Goal: Task Accomplishment & Management: Manage account settings

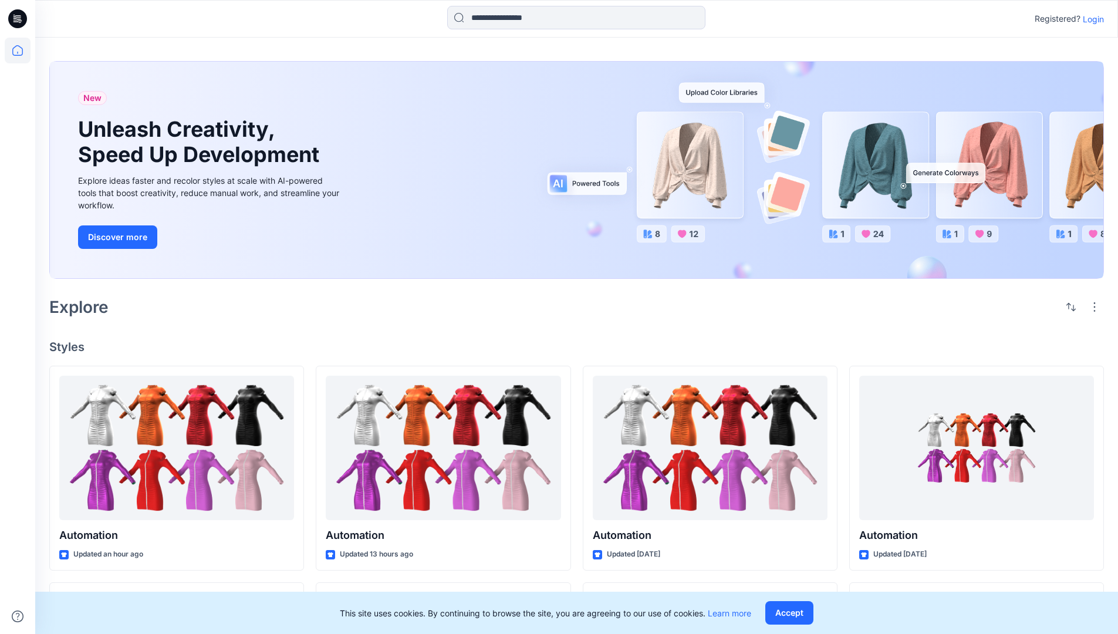
click at [1090, 19] on p "Login" at bounding box center [1093, 19] width 21 height 12
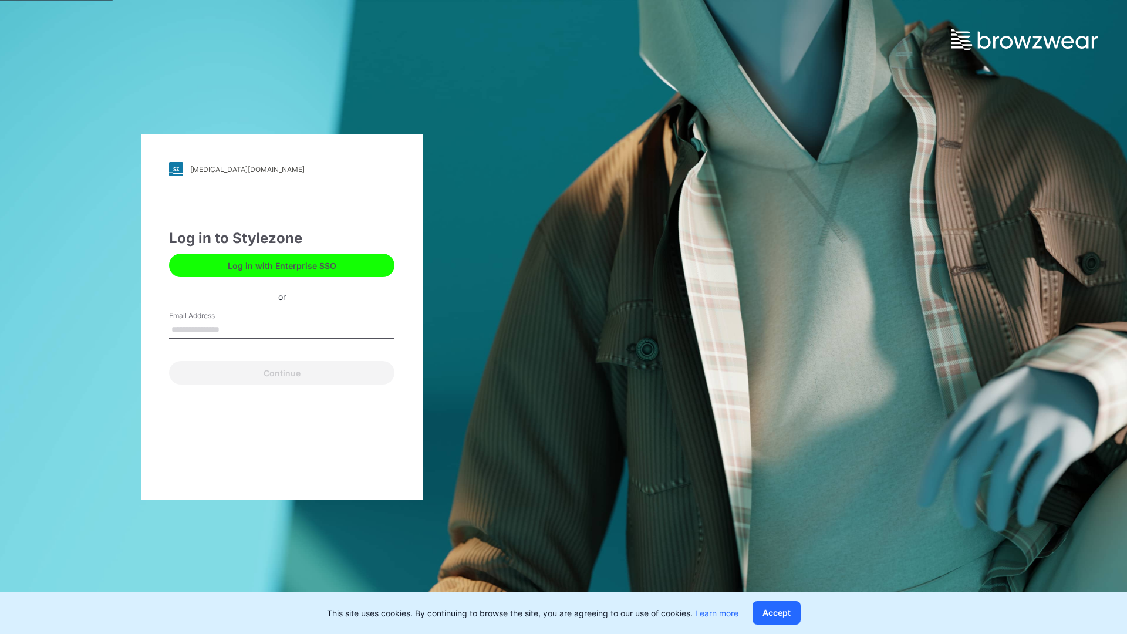
click at [232, 329] on input "Email Address" at bounding box center [281, 330] width 225 height 18
type input "**********"
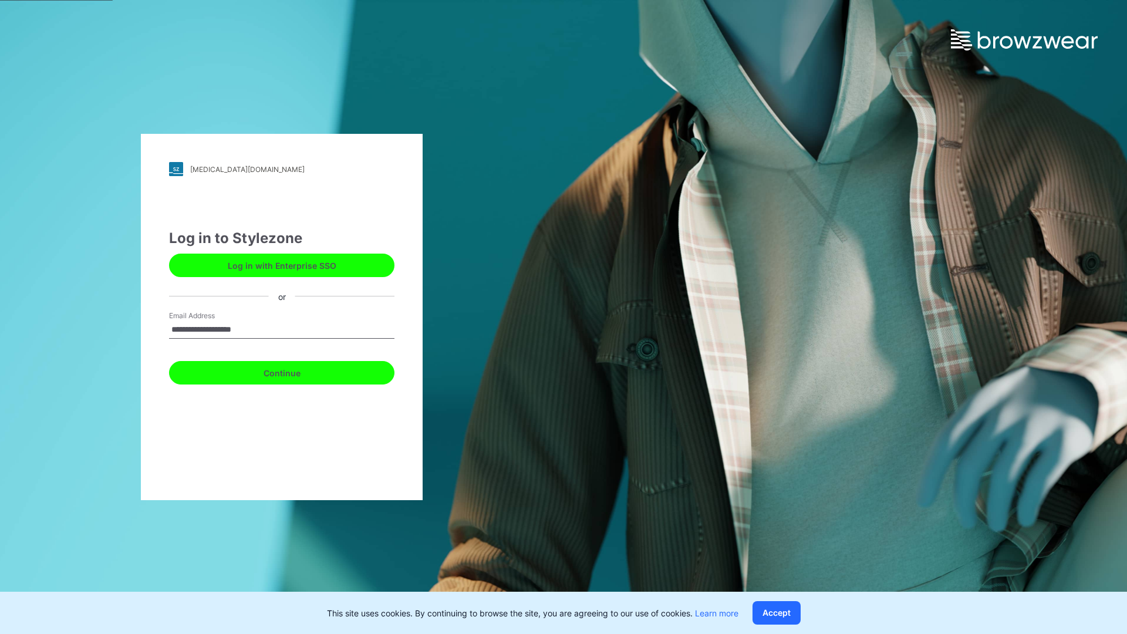
click at [295, 371] on button "Continue" at bounding box center [281, 372] width 225 height 23
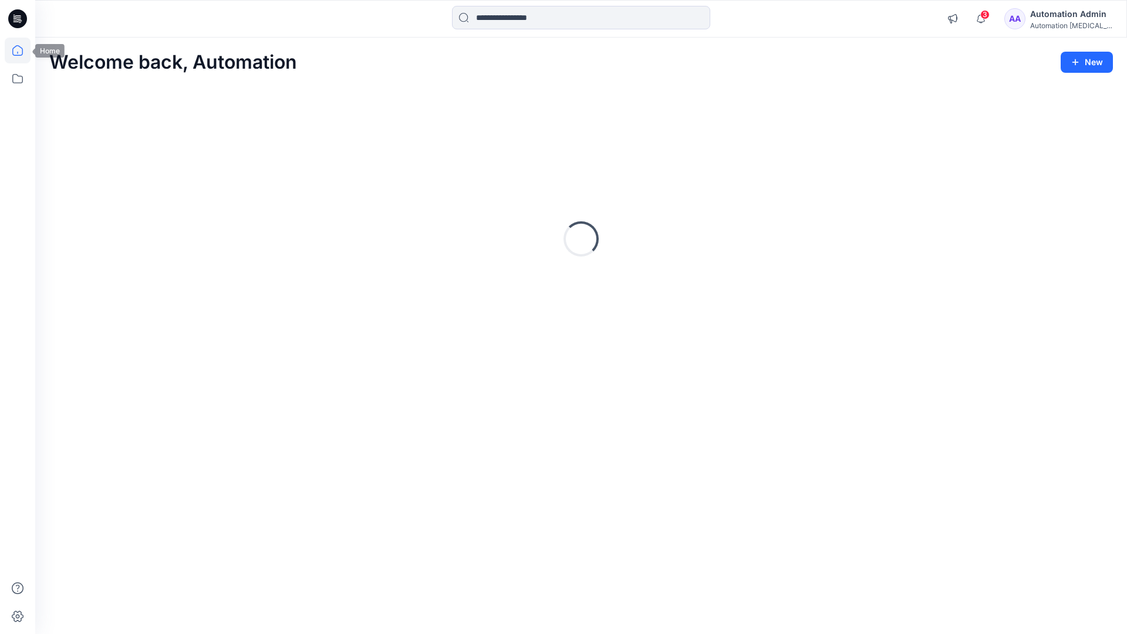
click at [22, 50] on icon at bounding box center [17, 50] width 11 height 11
click at [1068, 19] on div "Automation Admin" at bounding box center [1071, 14] width 82 height 14
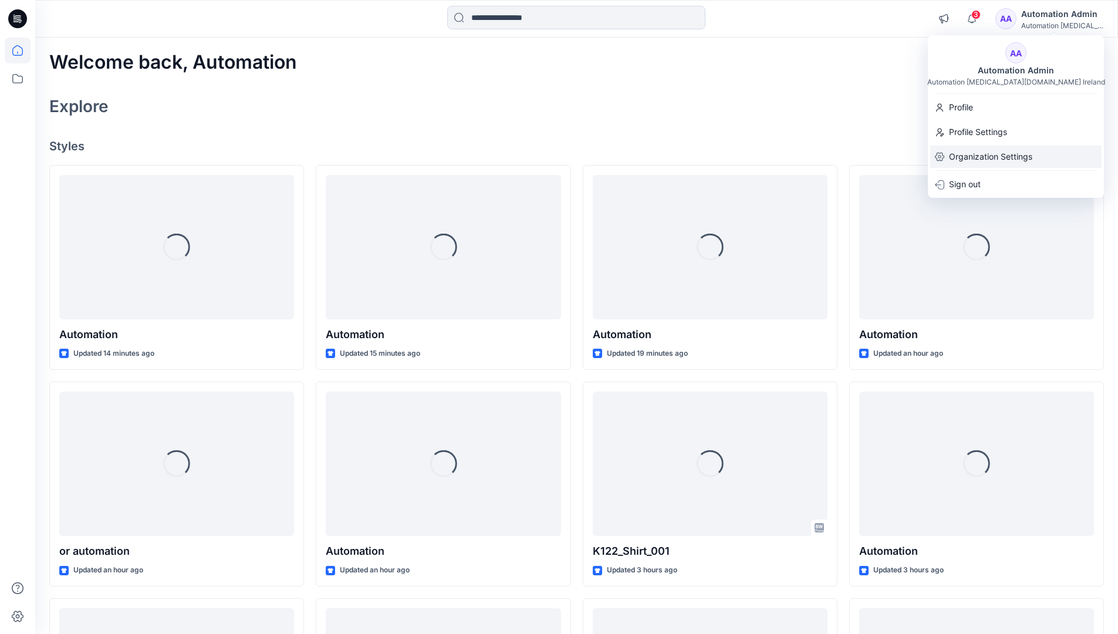
click at [993, 159] on p "Organization Settings" at bounding box center [990, 157] width 83 height 22
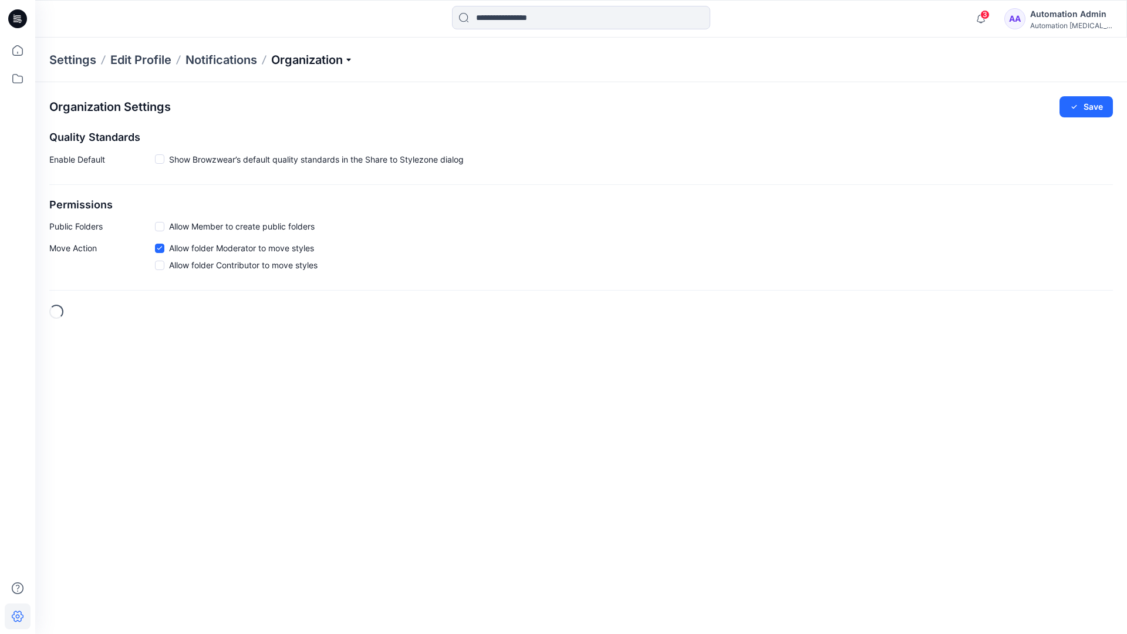
click at [333, 58] on p "Organization" at bounding box center [312, 60] width 82 height 16
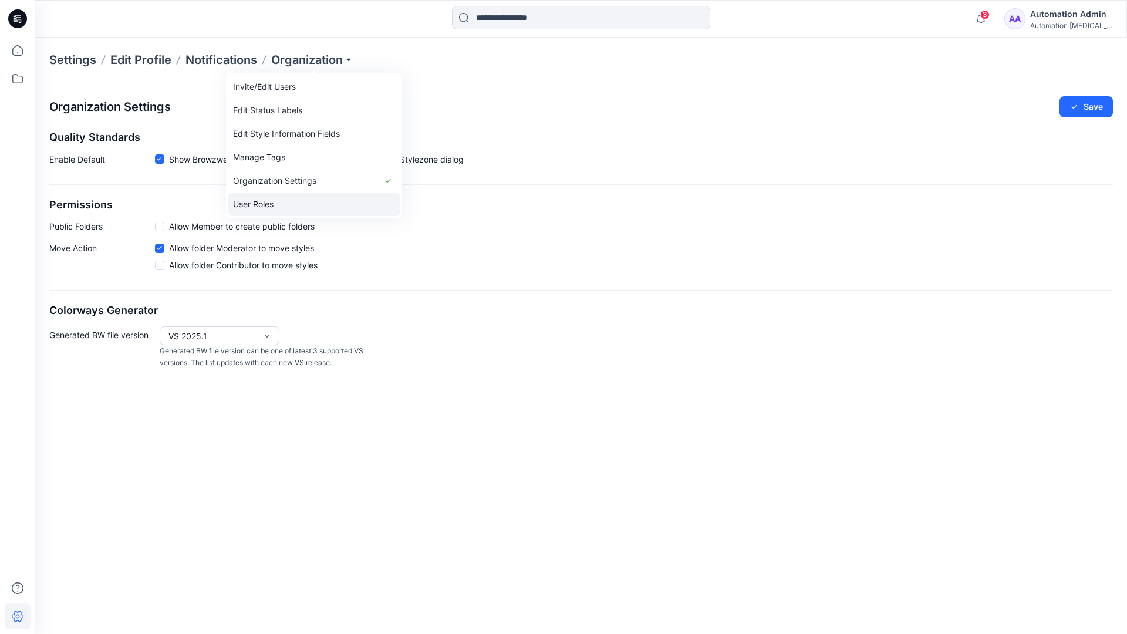
click at [281, 204] on link "User Roles" at bounding box center [313, 204] width 171 height 23
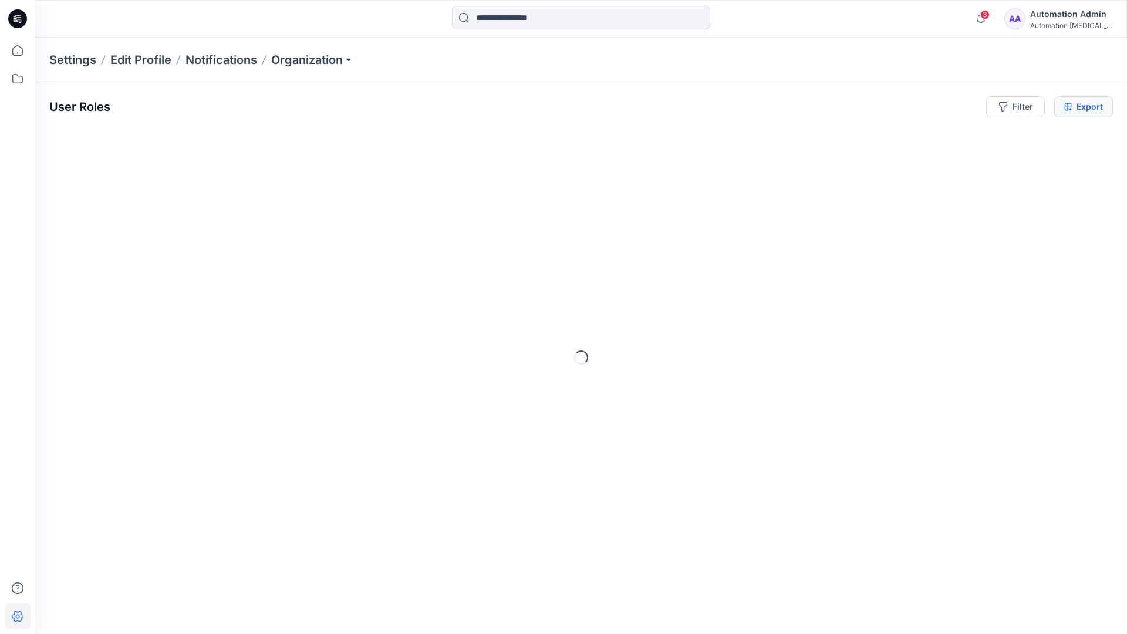
click at [1068, 107] on icon at bounding box center [1068, 106] width 8 height 9
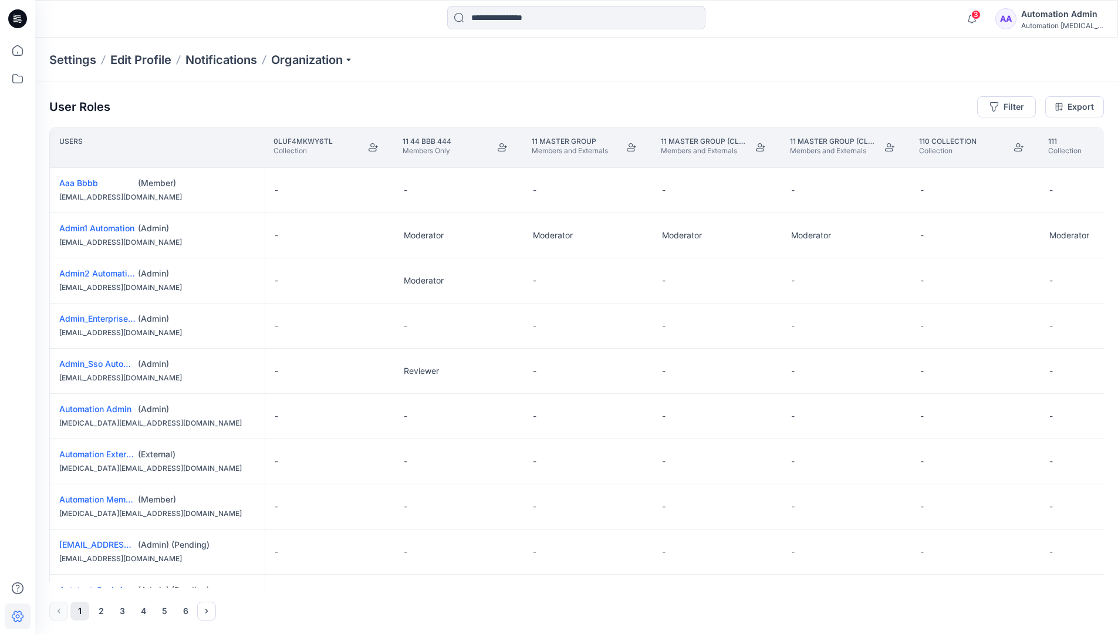
click at [1052, 21] on div "Automation Admin" at bounding box center [1062, 14] width 82 height 14
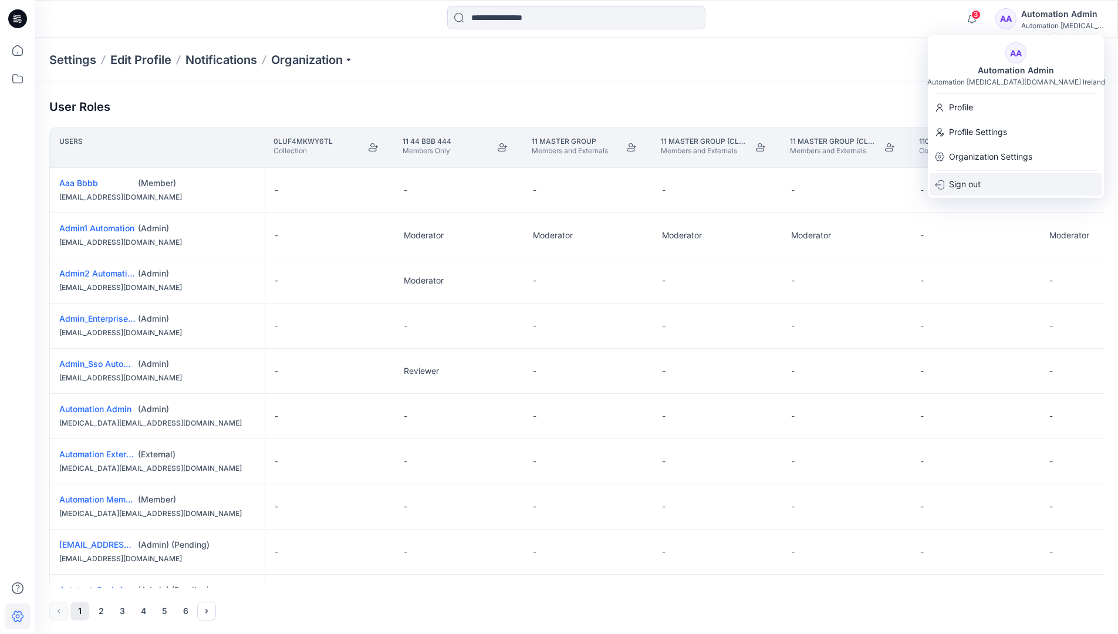
click at [980, 184] on p "Sign out" at bounding box center [965, 184] width 32 height 22
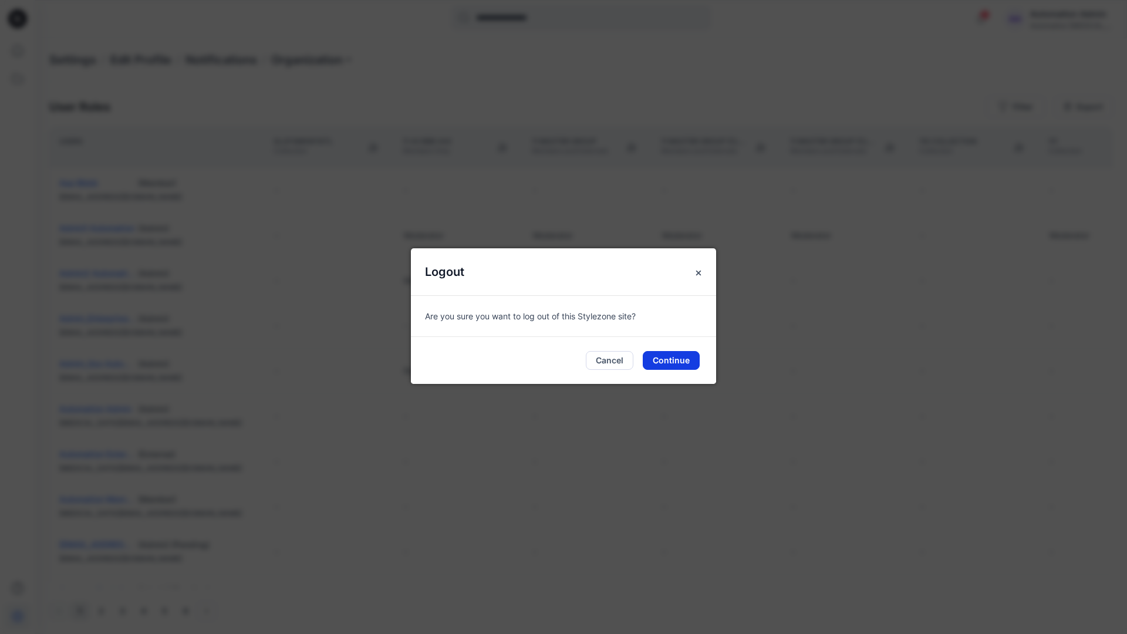
click at [692, 358] on button "Continue" at bounding box center [671, 360] width 57 height 19
